Goal: Navigation & Orientation: Find specific page/section

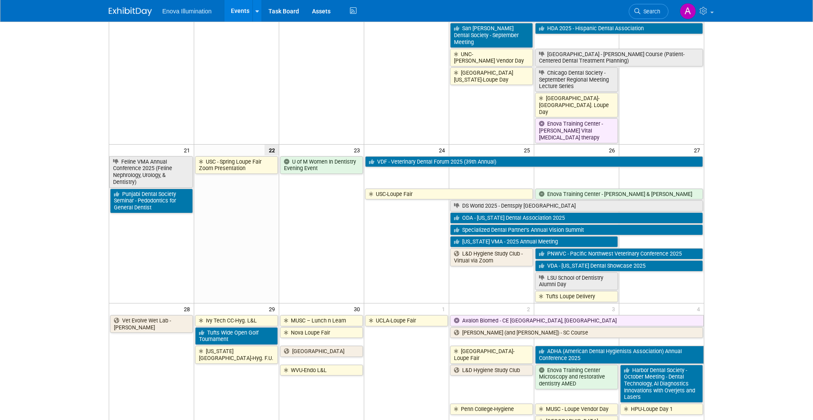
scroll to position [501, 0]
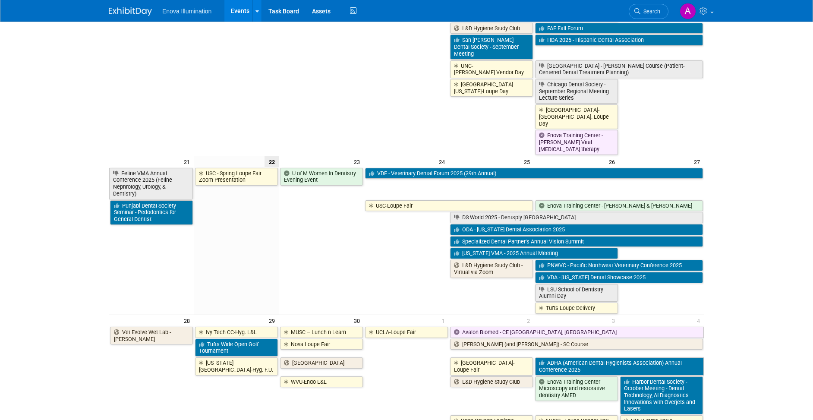
click at [226, 217] on td "USC - Spring Loupe Fair Zoom Presentation" at bounding box center [236, 240] width 85 height 147
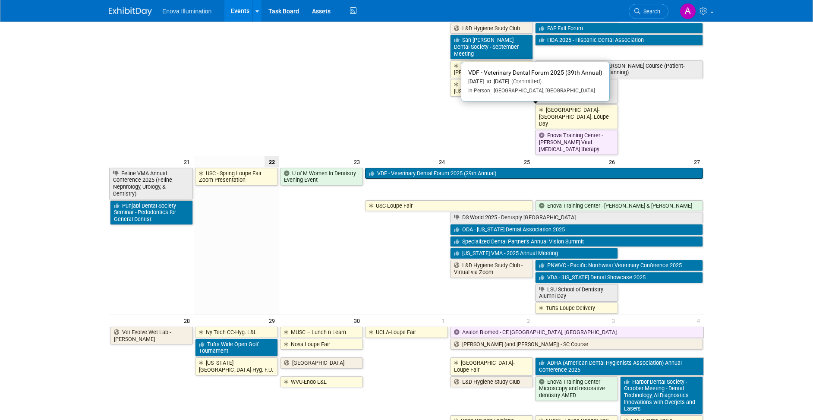
click at [429, 168] on link "VDF - Veterinary Dental Forum 2025 (39th Annual)" at bounding box center [534, 173] width 338 height 11
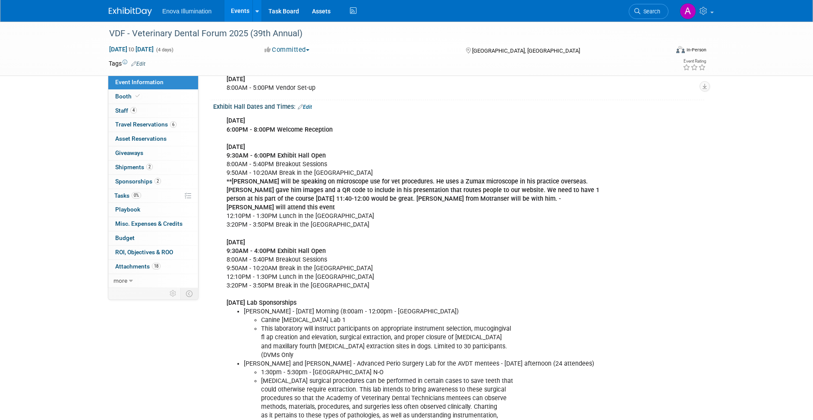
scroll to position [90, 0]
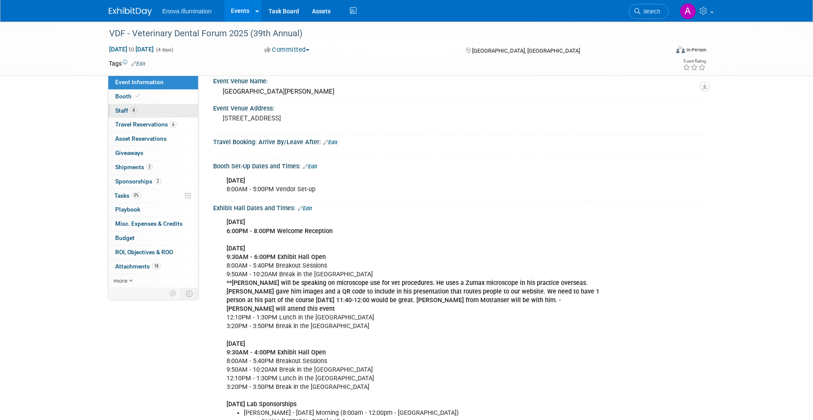
click at [134, 111] on span "4" at bounding box center [133, 110] width 6 height 6
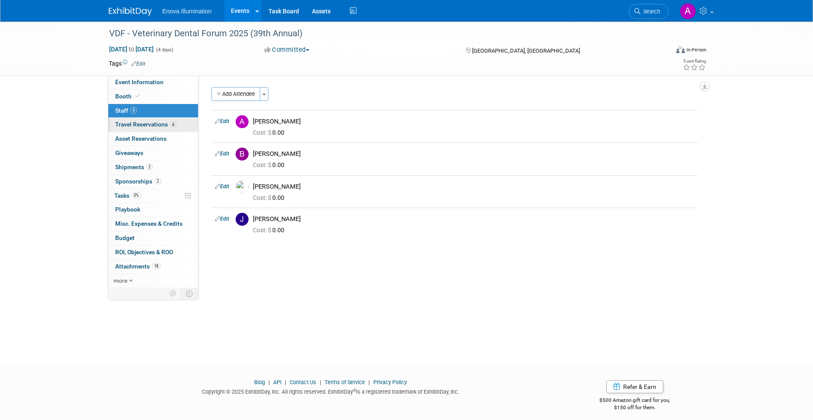
click at [148, 123] on span "Travel Reservations 6" at bounding box center [145, 124] width 61 height 7
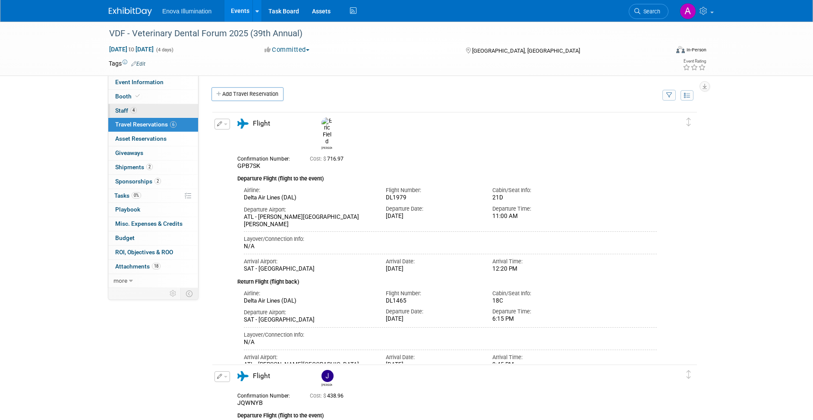
click at [153, 108] on link "4 Staff 4" at bounding box center [153, 111] width 90 height 14
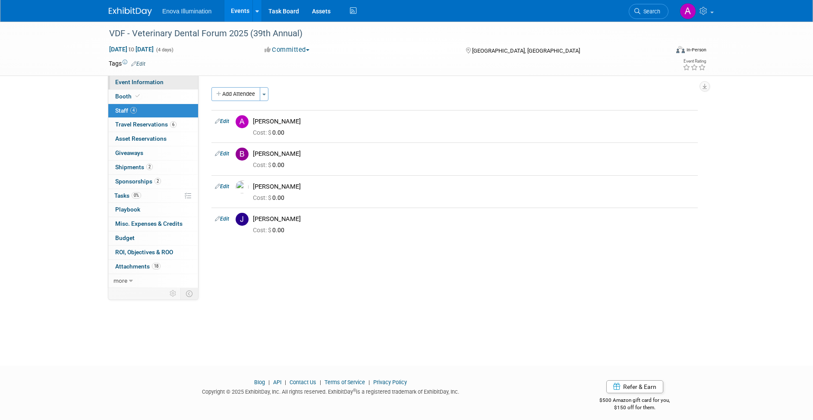
click at [153, 77] on link "Event Information" at bounding box center [153, 83] width 90 height 14
